Goal: Task Accomplishment & Management: Complete application form

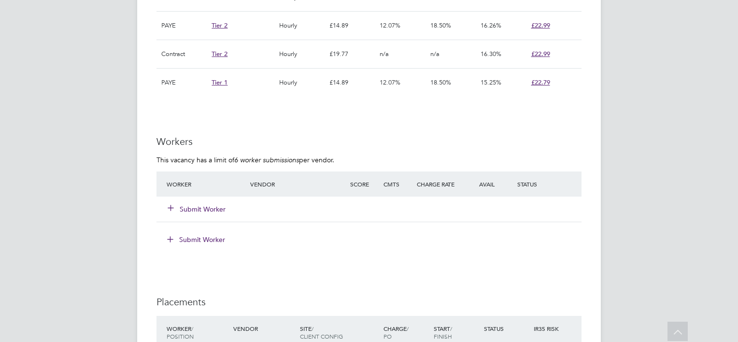
scroll to position [753, 0]
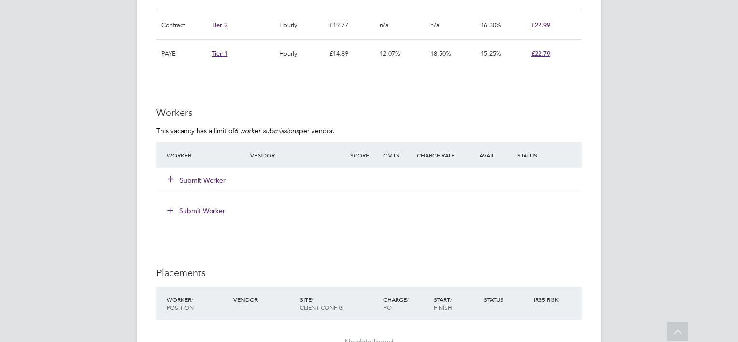
click at [204, 175] on button "Submit Worker" at bounding box center [197, 180] width 58 height 10
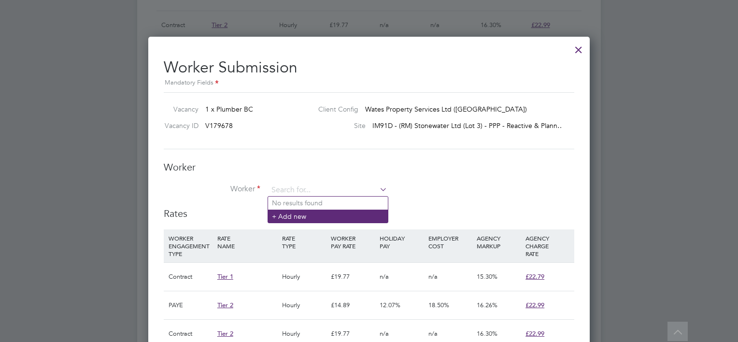
click at [291, 212] on li "+ Add new" at bounding box center [328, 216] width 120 height 13
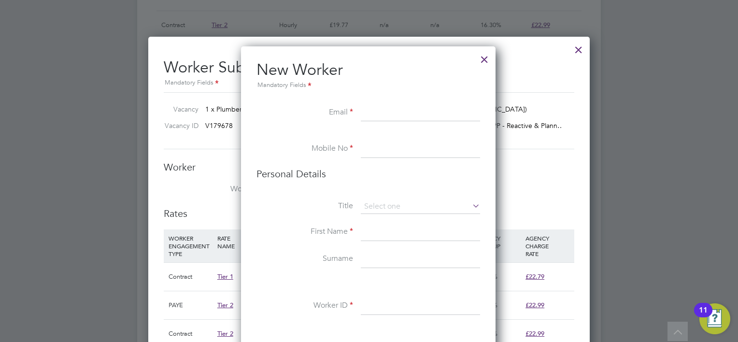
paste input "[EMAIL_ADDRESS][DOMAIN_NAME]"
type input "[EMAIL_ADDRESS][DOMAIN_NAME]"
click at [366, 145] on input at bounding box center [420, 149] width 119 height 17
paste input "[PHONE_NUMBER]"
type input "[PHONE_NUMBER]"
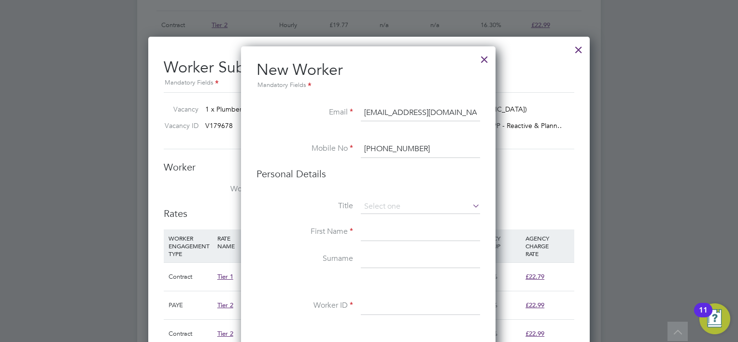
click at [377, 199] on input at bounding box center [420, 206] width 119 height 14
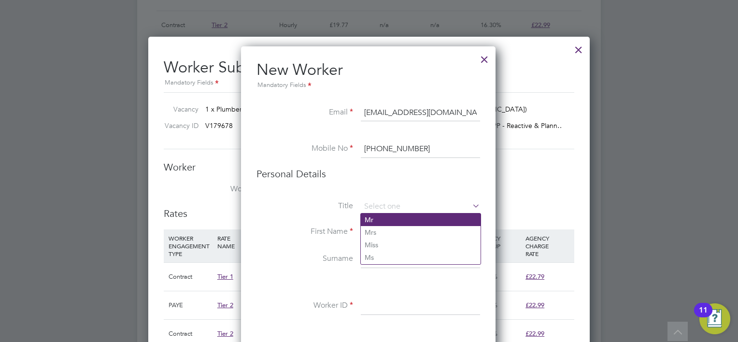
click at [377, 220] on li "Mr" at bounding box center [421, 219] width 120 height 13
type input "Mr"
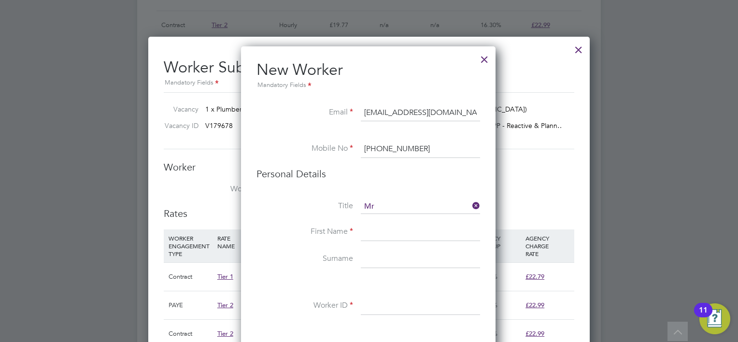
click at [374, 228] on input at bounding box center [420, 232] width 119 height 17
type input "[PERSON_NAME]"
click at [368, 257] on input at bounding box center [420, 259] width 119 height 17
type input "[PERSON_NAME]"
click at [370, 298] on input at bounding box center [420, 306] width 119 height 17
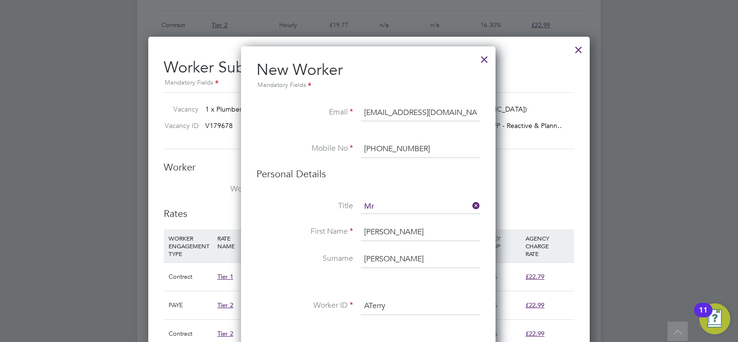
type input "ATerry"
click at [423, 283] on li at bounding box center [368, 283] width 224 height 10
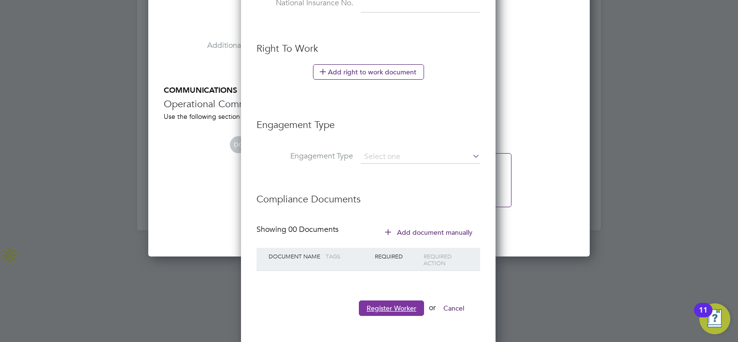
click at [399, 300] on button "Register Worker" at bounding box center [391, 307] width 65 height 15
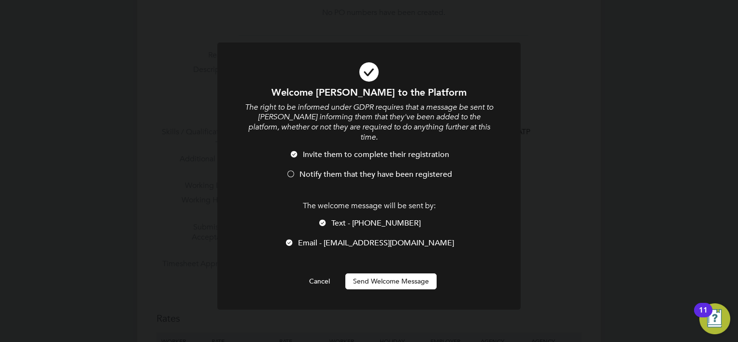
click at [326, 207] on div "The welcome message will be sent by: Text - [PHONE_NUMBER] Email - [EMAIL_ADDRE…" at bounding box center [368, 229] width 251 height 57
click at [326, 219] on div at bounding box center [323, 224] width 10 height 10
click at [301, 170] on span "Notify them that they have been registered" at bounding box center [375, 175] width 153 height 10
click at [383, 262] on div "Welcome [PERSON_NAME] to the Platform The right to be informed under GDPR requi…" at bounding box center [368, 187] width 251 height 203
click at [383, 273] on button "Send Welcome Message" at bounding box center [390, 280] width 91 height 15
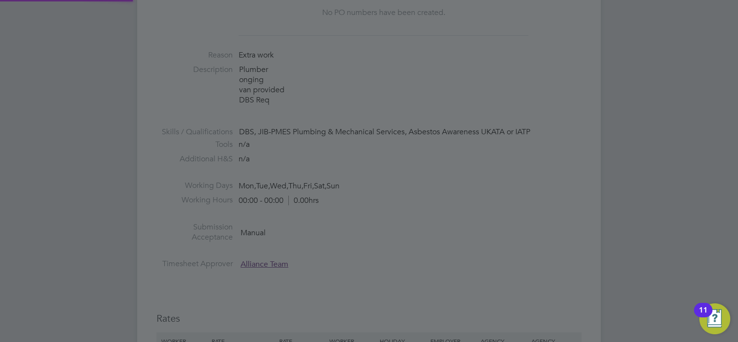
type input "[PERSON_NAME] (ATerry)"
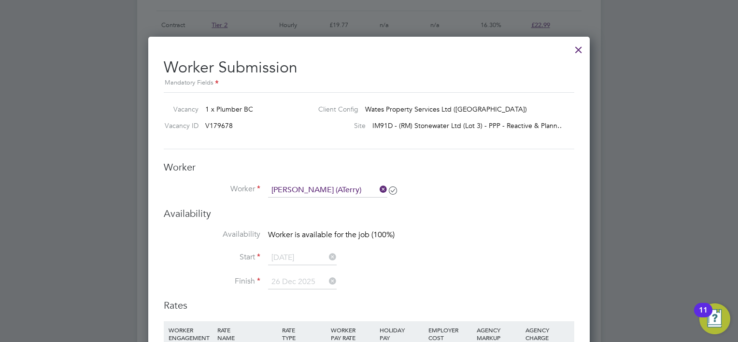
click at [574, 54] on div at bounding box center [578, 47] width 17 height 17
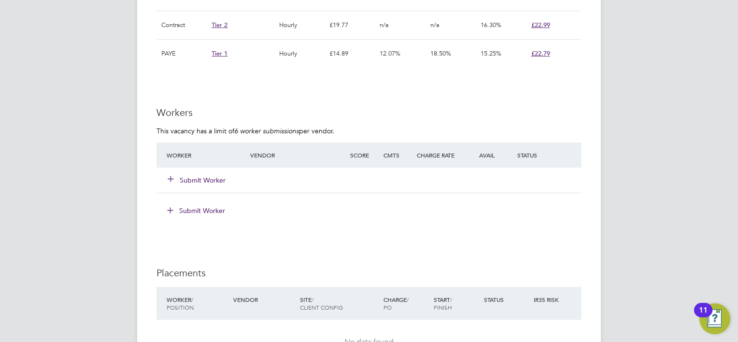
click at [414, 207] on div "Submit Worker" at bounding box center [370, 210] width 421 height 15
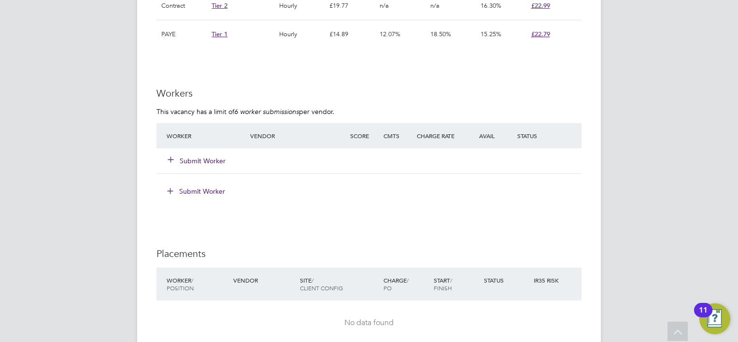
click at [205, 162] on button "Submit Worker" at bounding box center [197, 161] width 58 height 10
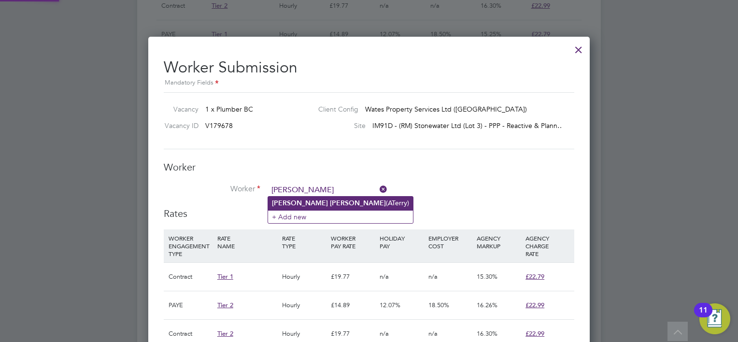
click at [330, 200] on b "[PERSON_NAME]" at bounding box center [358, 203] width 56 height 8
type input "[PERSON_NAME] (ATerry)"
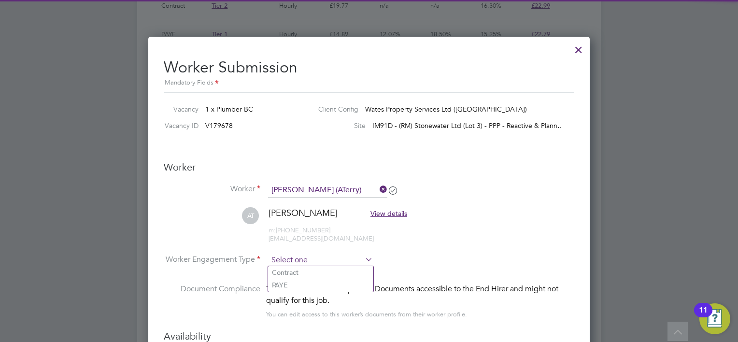
click at [298, 265] on input at bounding box center [320, 260] width 105 height 14
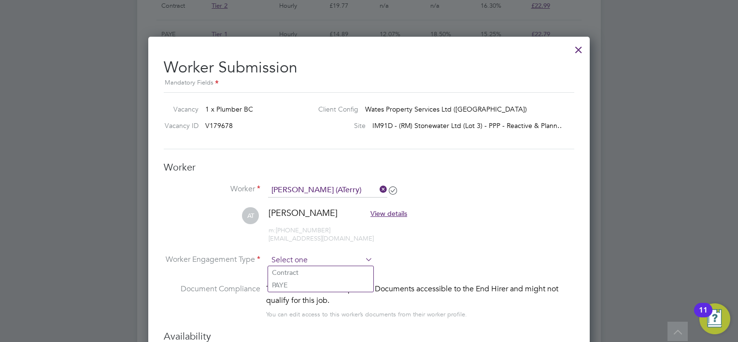
click at [298, 264] on input at bounding box center [320, 260] width 105 height 14
click at [294, 272] on li "Contract" at bounding box center [320, 272] width 105 height 13
type input "Contract"
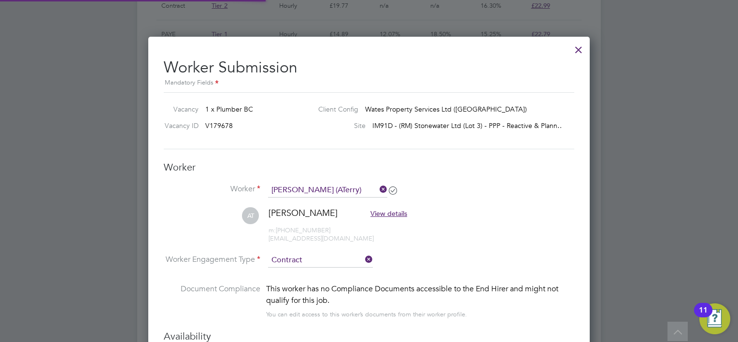
click at [463, 241] on li "AT [PERSON_NAME] View details m: [PHONE_NUMBER] [EMAIL_ADDRESS][DOMAIN_NAME]" at bounding box center [369, 230] width 411 height 46
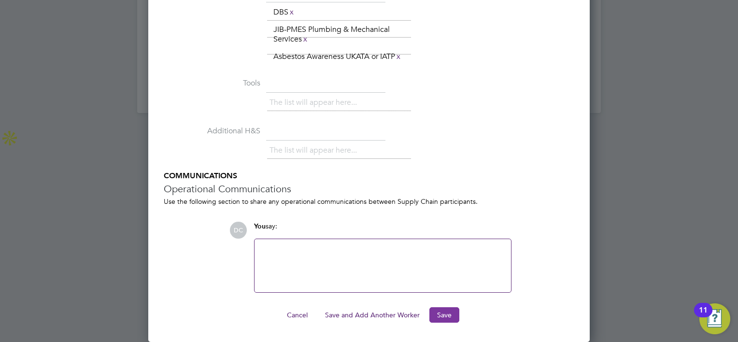
click at [448, 313] on button "Save" at bounding box center [444, 314] width 30 height 15
